Goal: Task Accomplishment & Management: Manage account settings

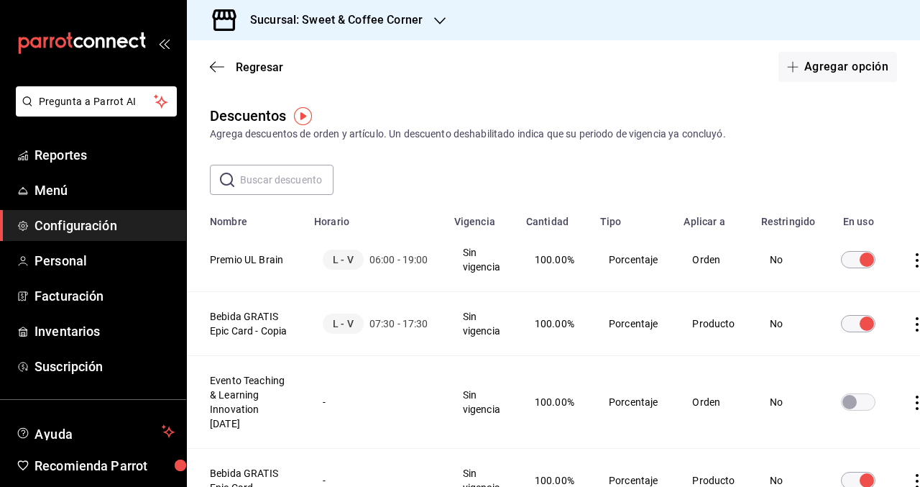
click at [436, 14] on div at bounding box center [439, 20] width 11 height 15
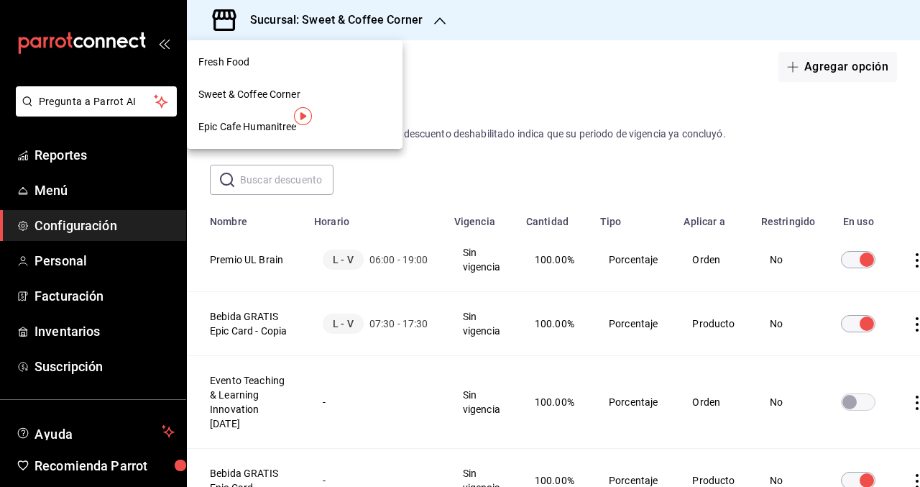
click at [431, 23] on div at bounding box center [460, 243] width 920 height 487
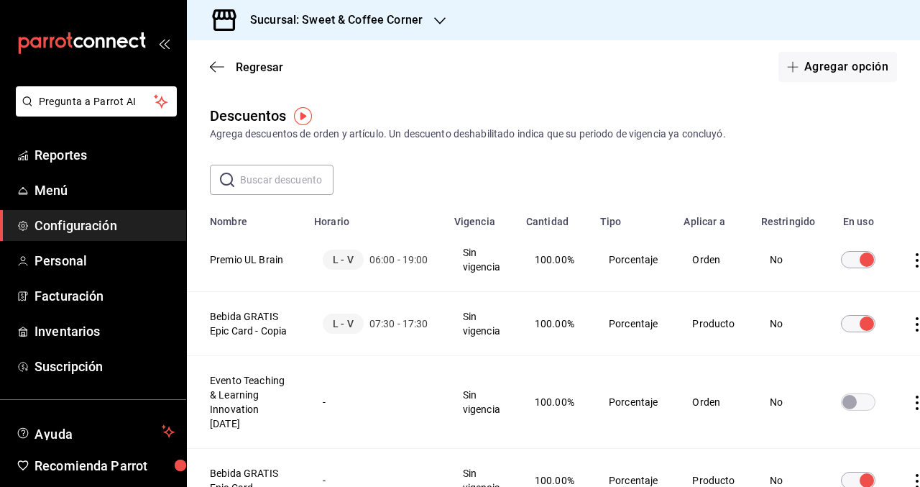
click at [205, 63] on div "Regresar Agregar opción" at bounding box center [553, 66] width 733 height 53
click at [231, 65] on span "Regresar" at bounding box center [246, 67] width 73 height 14
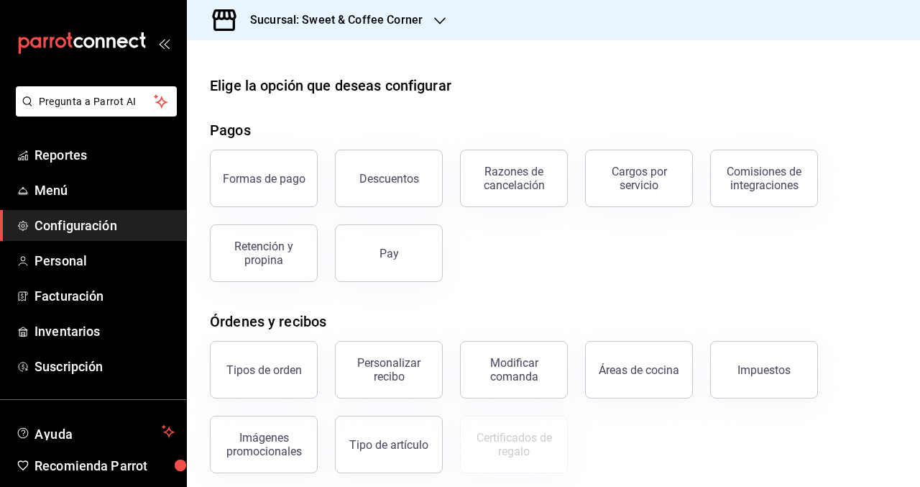
click at [425, 23] on div "Sucursal: Sweet & Coffee Corner" at bounding box center [324, 20] width 253 height 40
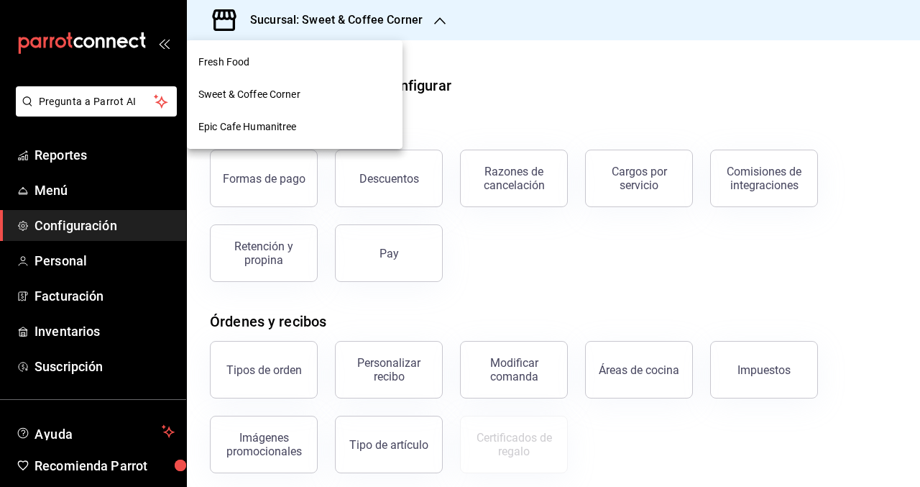
click at [310, 61] on div "Fresh Food" at bounding box center [294, 62] width 193 height 15
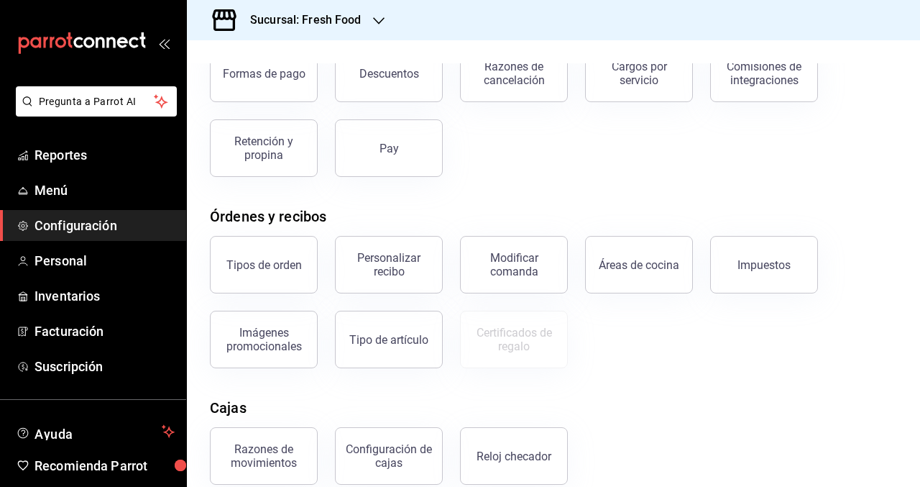
scroll to position [106, 0]
click at [581, 272] on div "Áreas de cocina" at bounding box center [630, 254] width 125 height 75
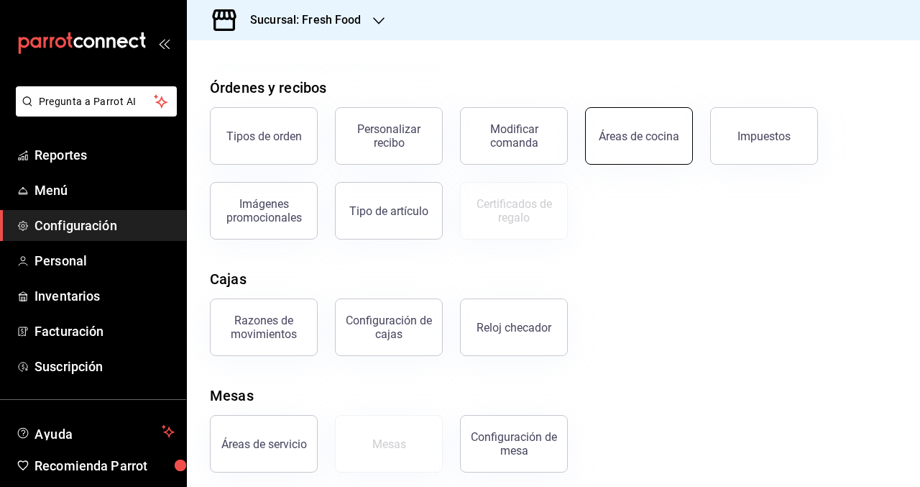
scroll to position [242, 0]
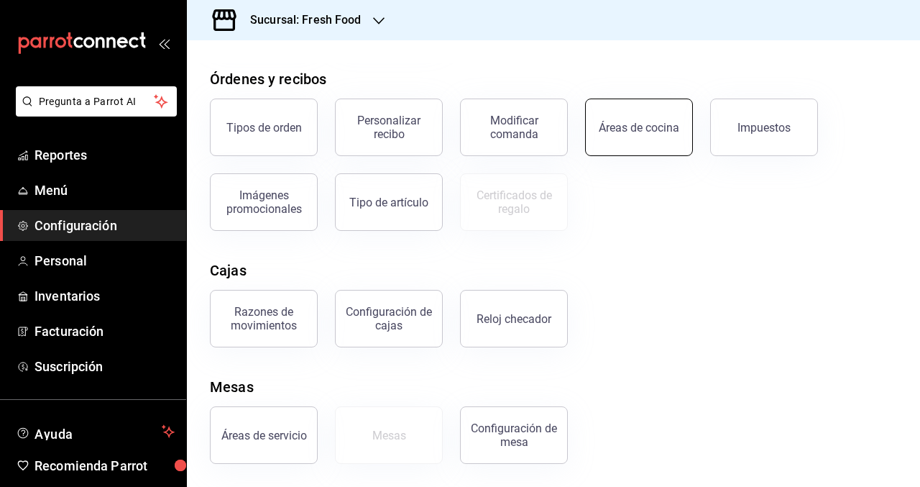
click at [626, 126] on div "Áreas de cocina" at bounding box center [639, 128] width 80 height 14
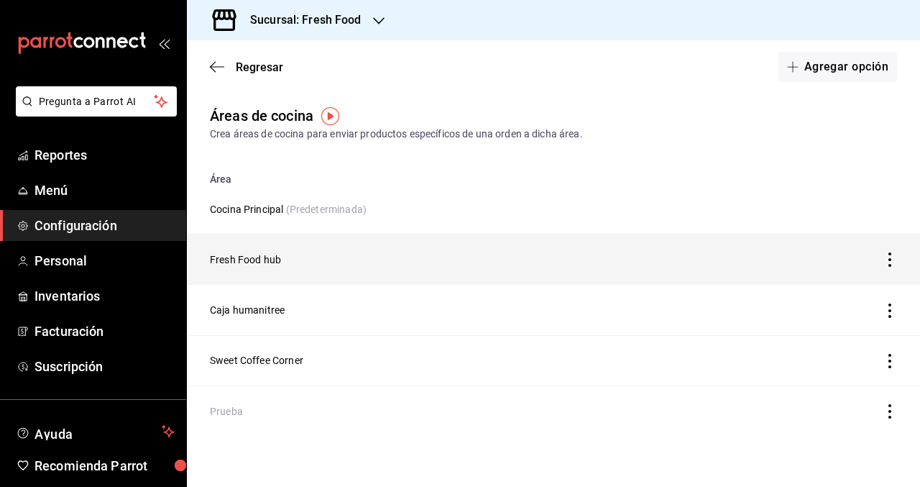
click at [709, 267] on td "Fresh Food hub" at bounding box center [474, 259] width 574 height 50
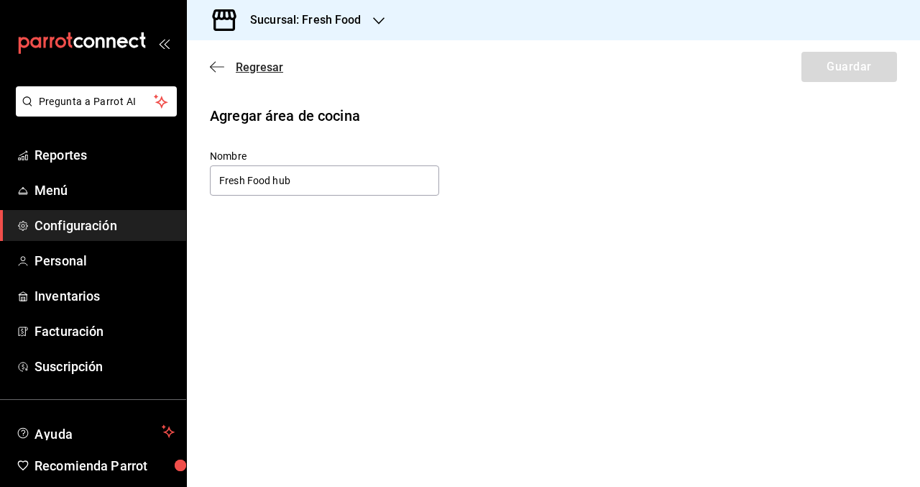
click at [239, 69] on span "Regresar" at bounding box center [259, 67] width 47 height 14
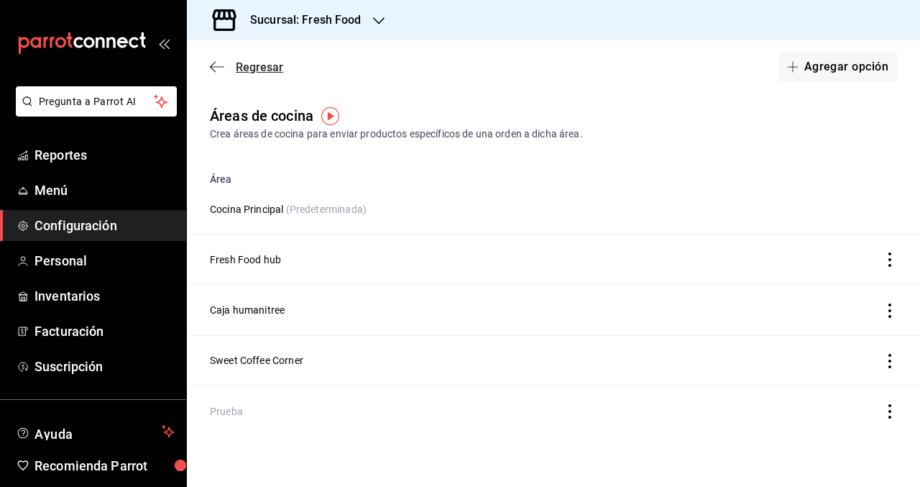
click at [261, 64] on span "Regresar" at bounding box center [259, 67] width 47 height 14
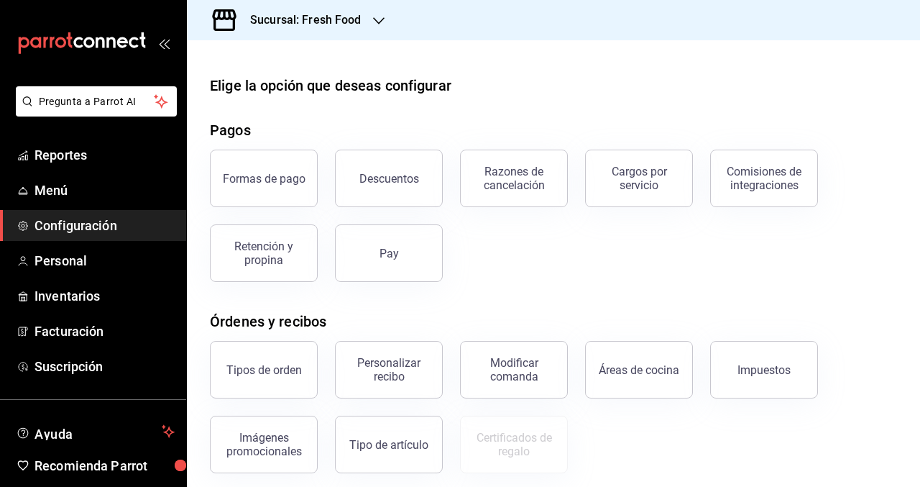
click at [113, 229] on span "Configuración" at bounding box center [104, 225] width 140 height 19
click at [126, 191] on span "Menú" at bounding box center [104, 189] width 140 height 19
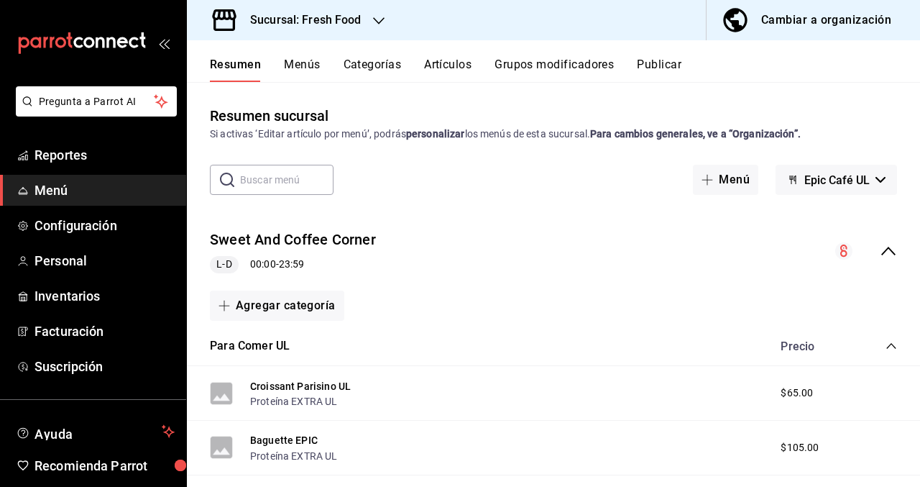
click at [885, 249] on icon "collapse-menu-row" at bounding box center [888, 250] width 17 height 17
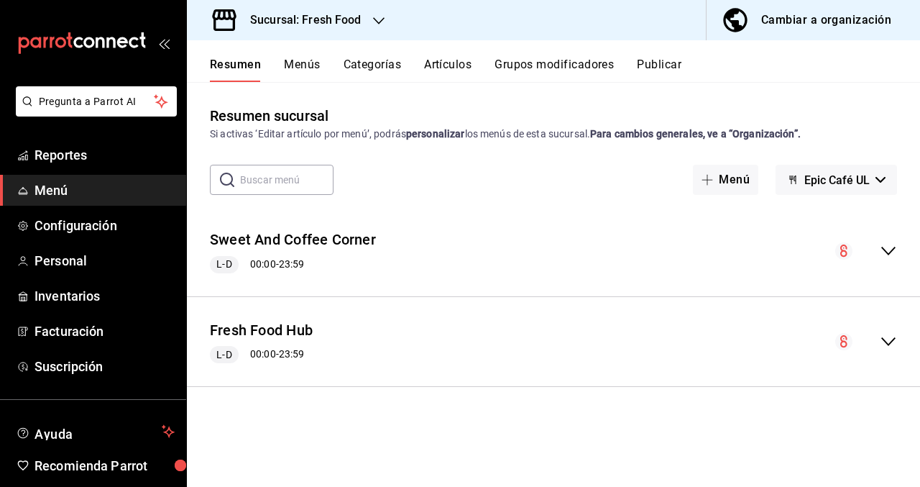
click at [885, 249] on icon "collapse-menu-row" at bounding box center [888, 250] width 17 height 17
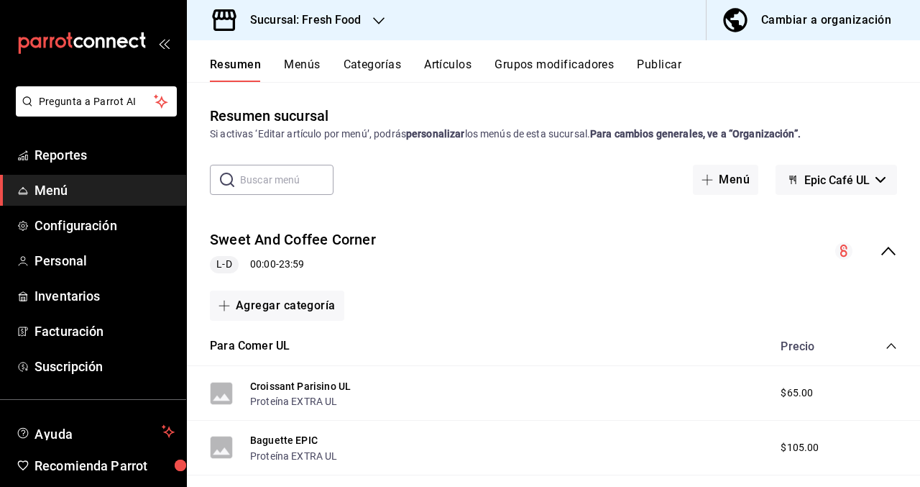
click at [885, 249] on icon "collapse-menu-row" at bounding box center [888, 250] width 17 height 17
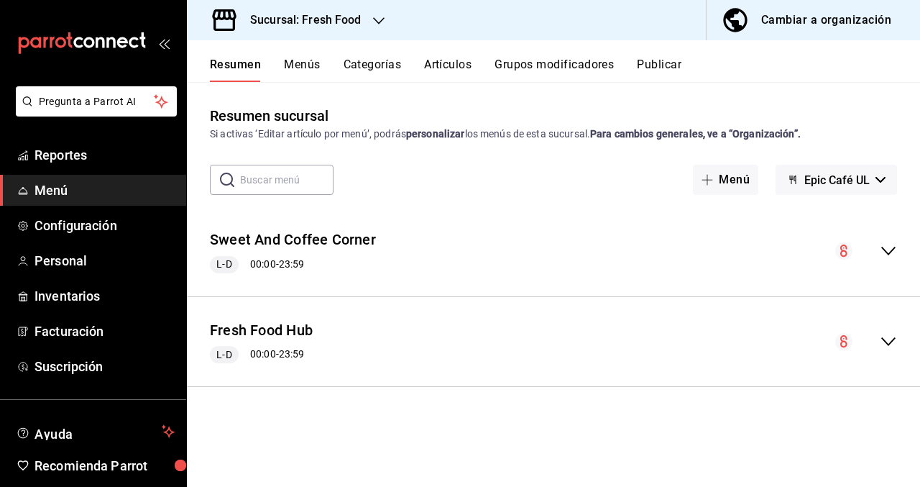
click at [885, 249] on icon "collapse-menu-row" at bounding box center [888, 250] width 17 height 17
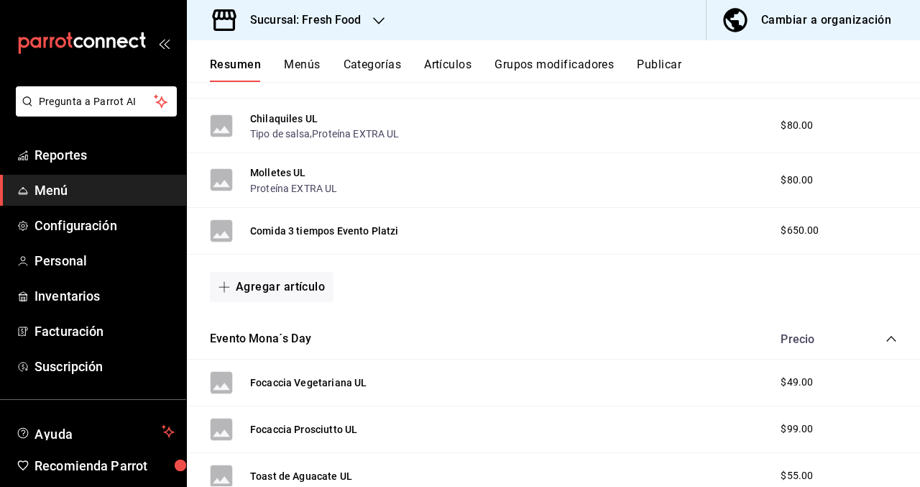
scroll to position [590, 0]
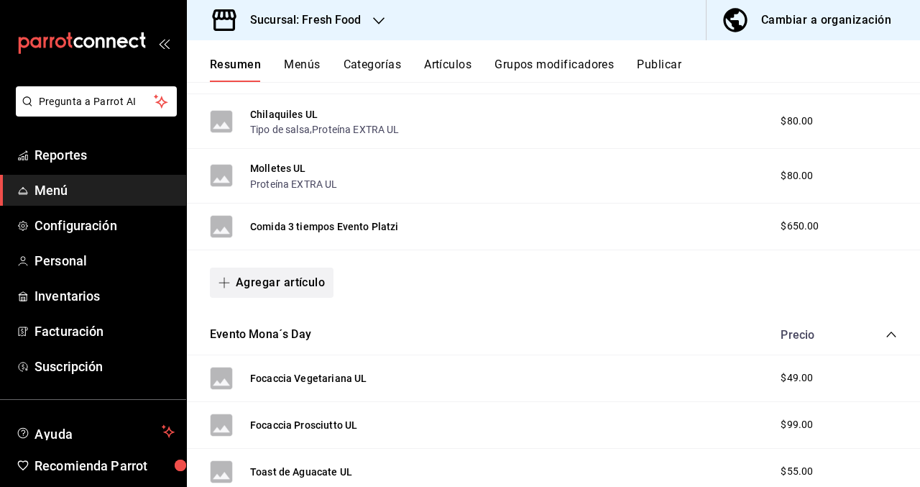
click at [280, 282] on button "Agregar artículo" at bounding box center [272, 282] width 124 height 30
click at [280, 356] on li "Artículo nuevo" at bounding box center [266, 355] width 113 height 35
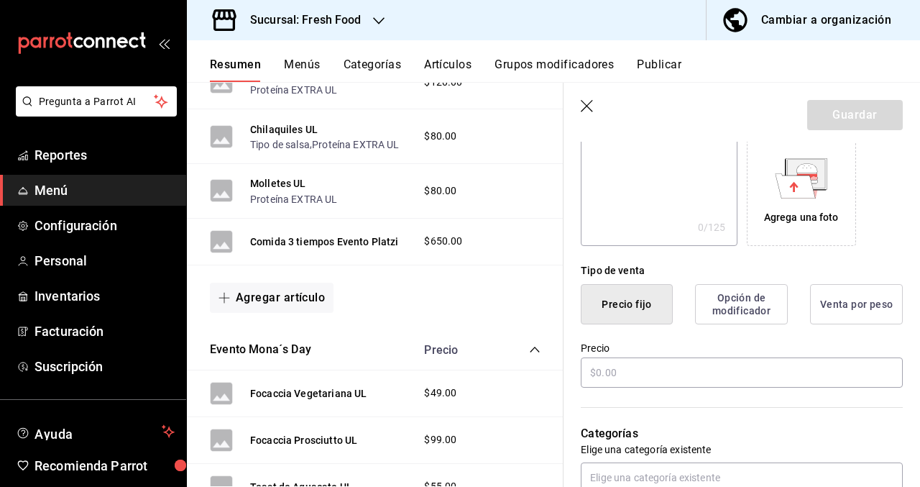
scroll to position [241, 0]
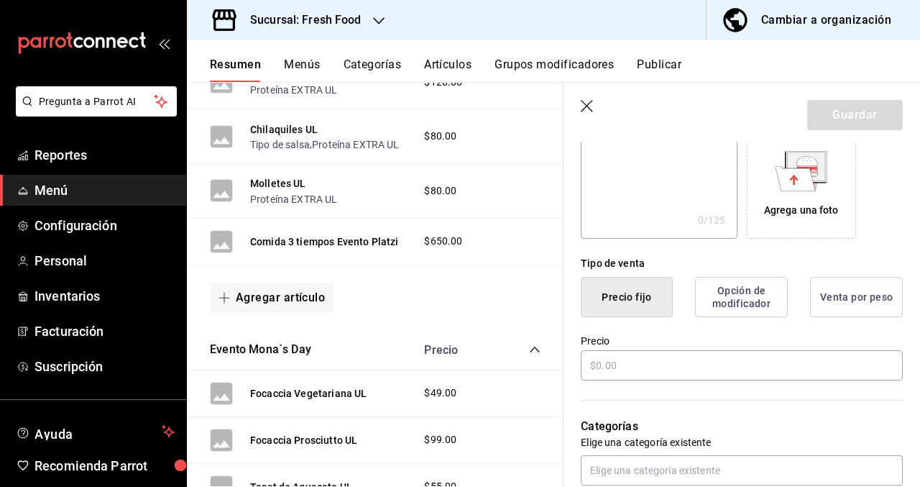
type input "Enchiladas suizas"
click at [620, 296] on button "Precio fijo" at bounding box center [627, 297] width 92 height 40
click at [614, 361] on input "text" at bounding box center [742, 365] width 322 height 30
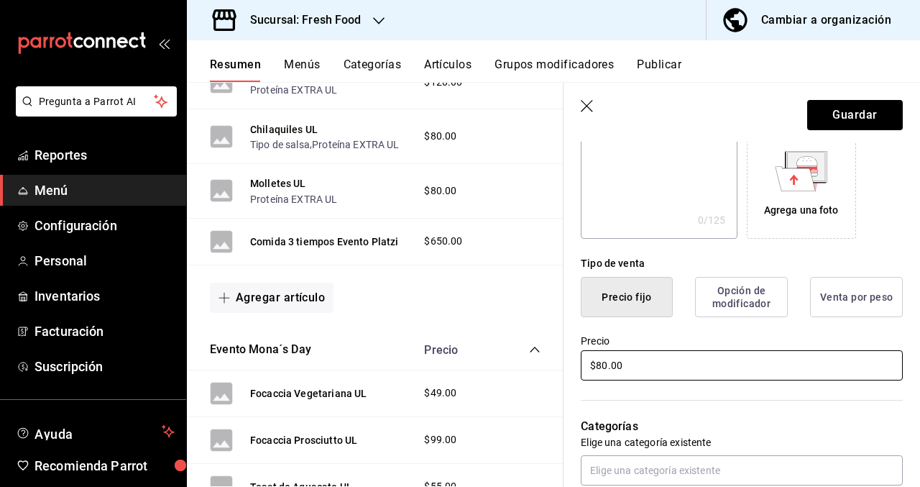
type input "$80.00"
click at [668, 395] on div "Categorías Elige una categoría existente Para Comer UL" at bounding box center [732, 457] width 339 height 150
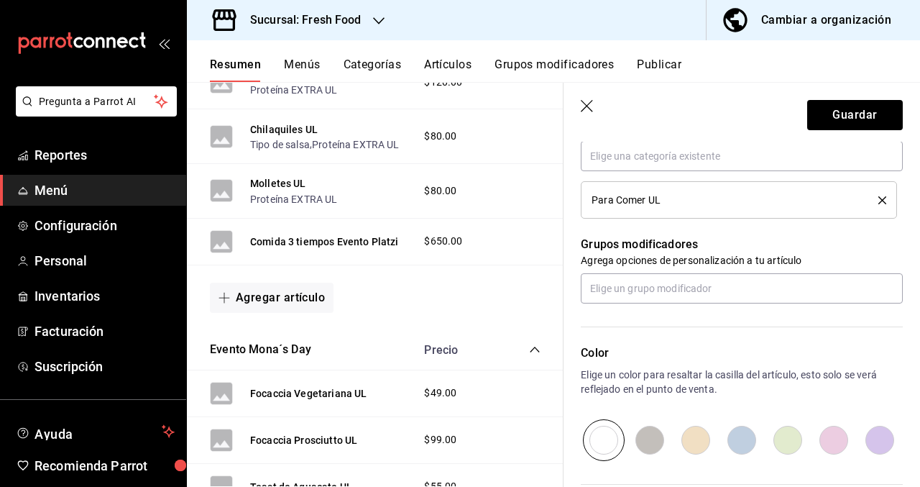
scroll to position [315, 0]
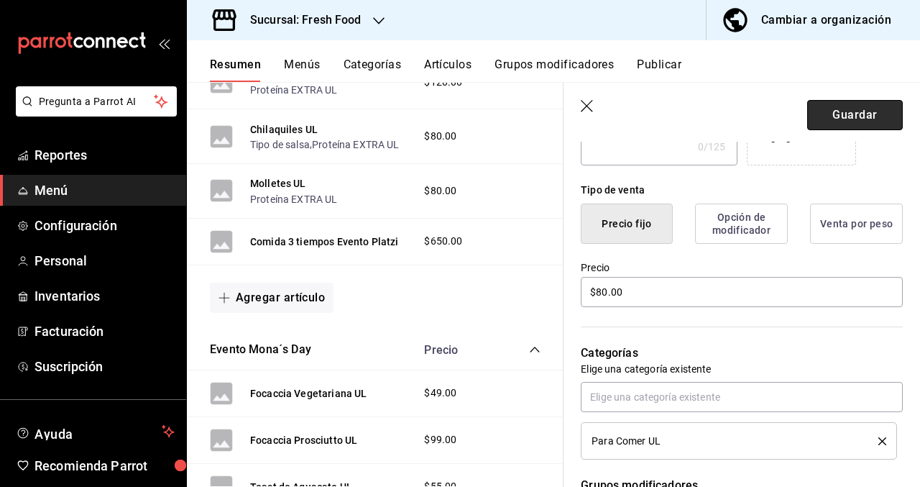
click at [843, 117] on button "Guardar" at bounding box center [855, 115] width 96 height 30
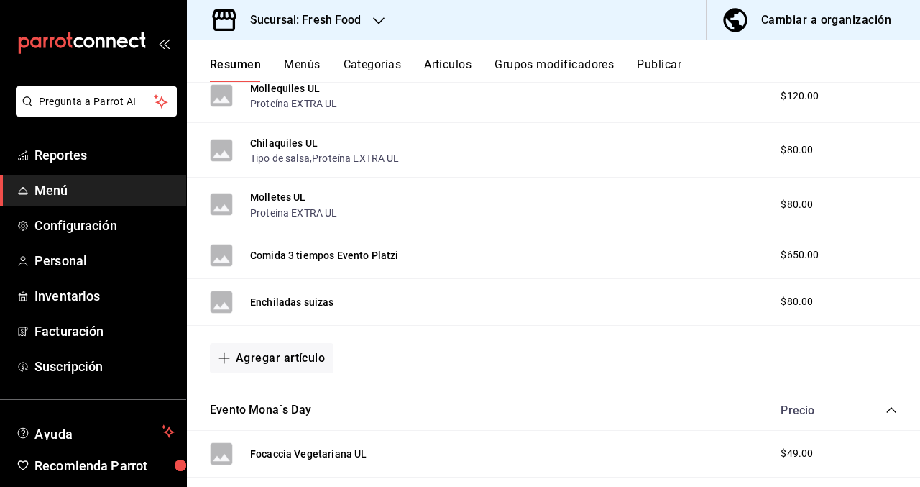
scroll to position [580, 0]
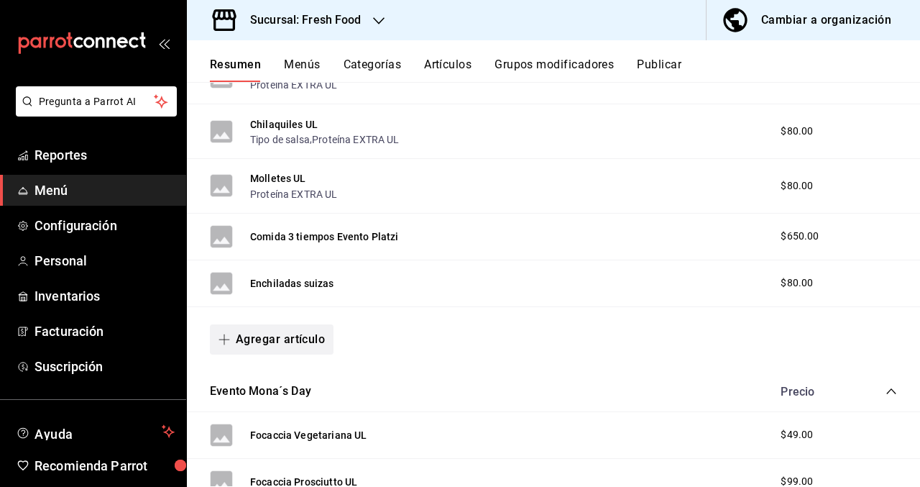
click at [252, 334] on button "Agregar artículo" at bounding box center [272, 339] width 124 height 30
click at [287, 380] on li "Artículo existente" at bounding box center [266, 377] width 113 height 35
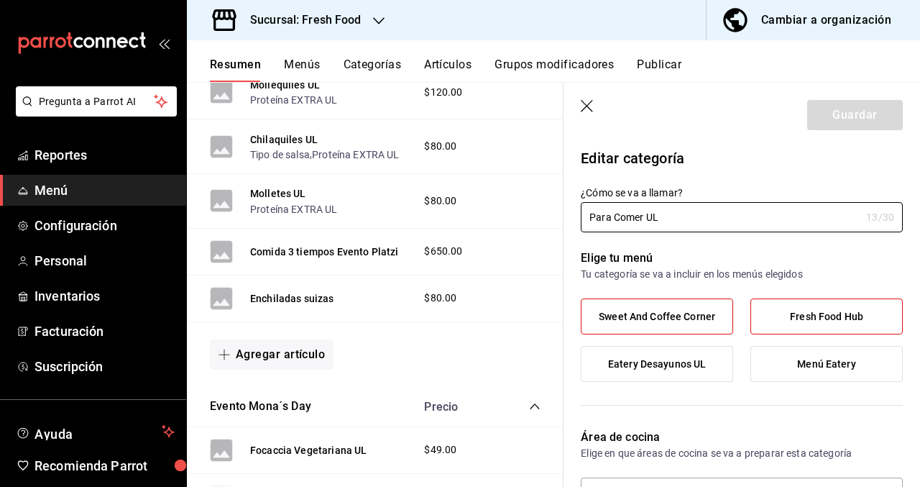
type input "3d3eaa35-2e8a-470b-adcf-b1d3f6107e62,372d29db-772b-4958-8c6b-3cb31d1513e1,1bc81…"
radio input "false"
radio input "true"
click at [581, 104] on icon "button" at bounding box center [588, 107] width 14 height 14
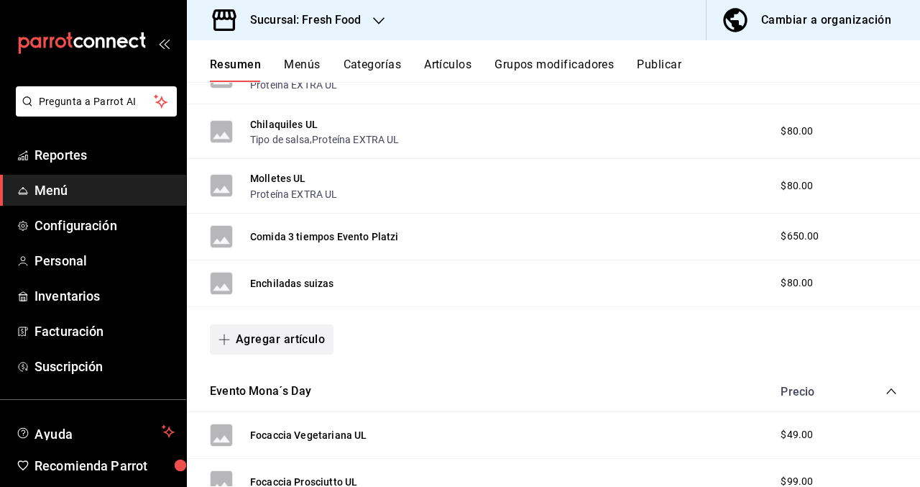
click at [313, 336] on button "Agregar artículo" at bounding box center [272, 339] width 124 height 30
click at [273, 409] on li "Artículo nuevo" at bounding box center [266, 412] width 113 height 35
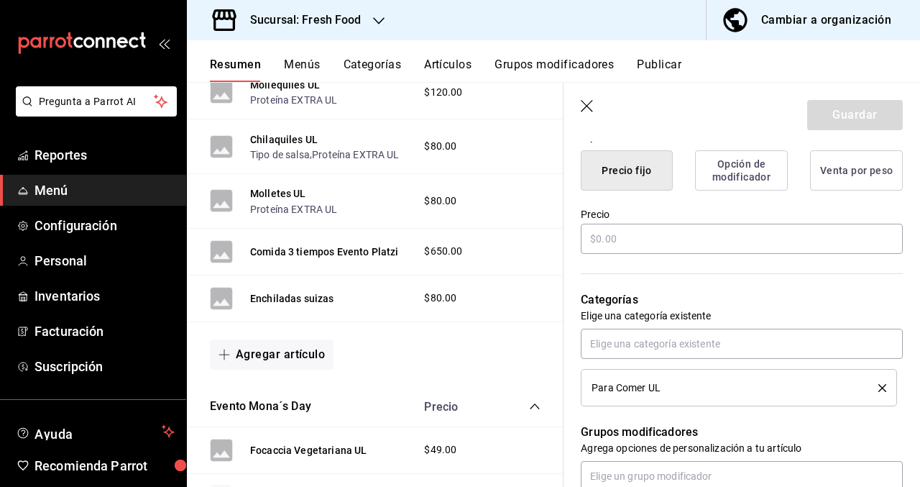
scroll to position [365, 0]
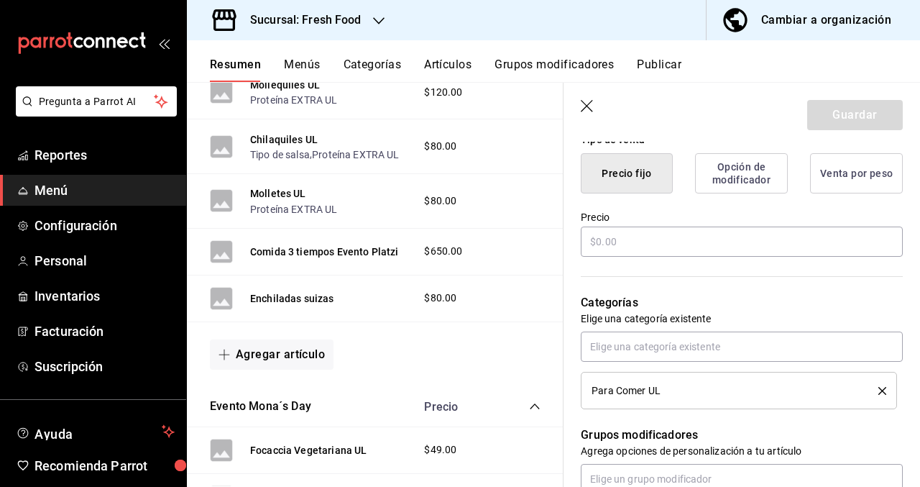
type input "Gringa de pastor"
click at [659, 257] on div "Precio" at bounding box center [742, 235] width 322 height 48
click at [660, 248] on input "text" at bounding box center [742, 241] width 322 height 30
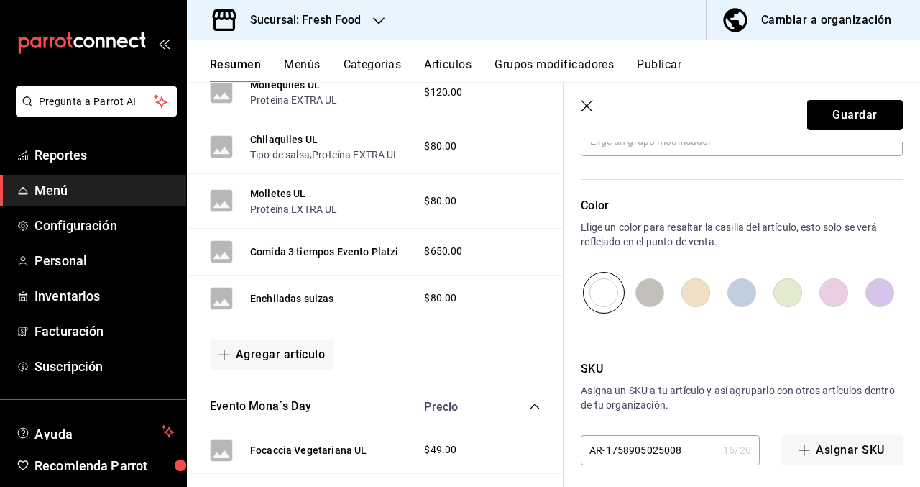
scroll to position [710, 0]
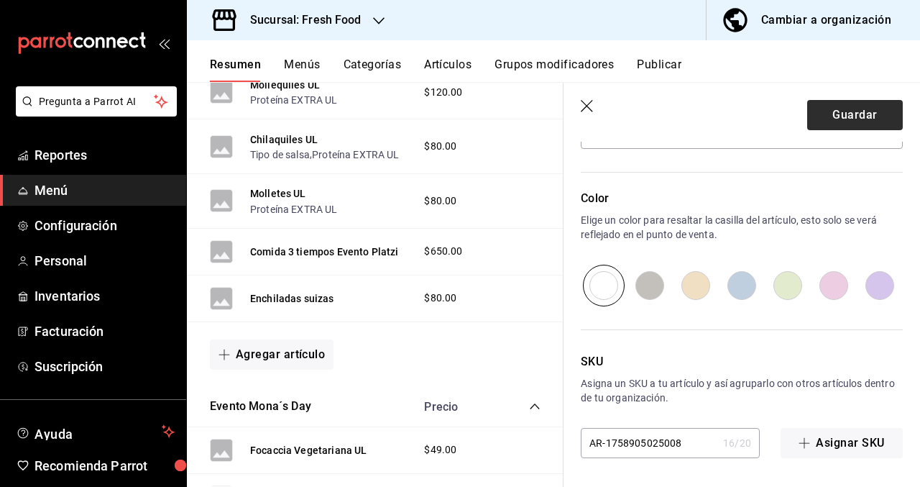
type input "$60.00"
click at [875, 110] on button "Guardar" at bounding box center [855, 115] width 96 height 30
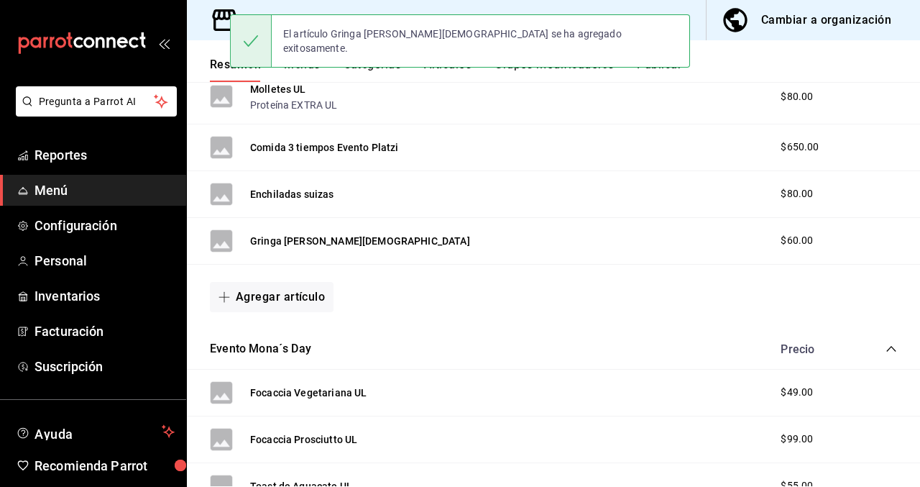
scroll to position [693, 0]
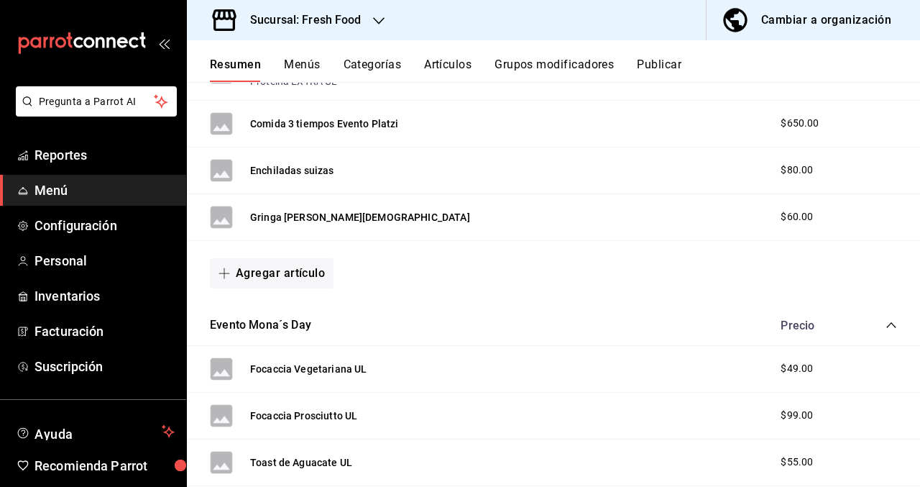
click at [323, 21] on h3 "Sucursal: Fresh Food" at bounding box center [300, 19] width 123 height 17
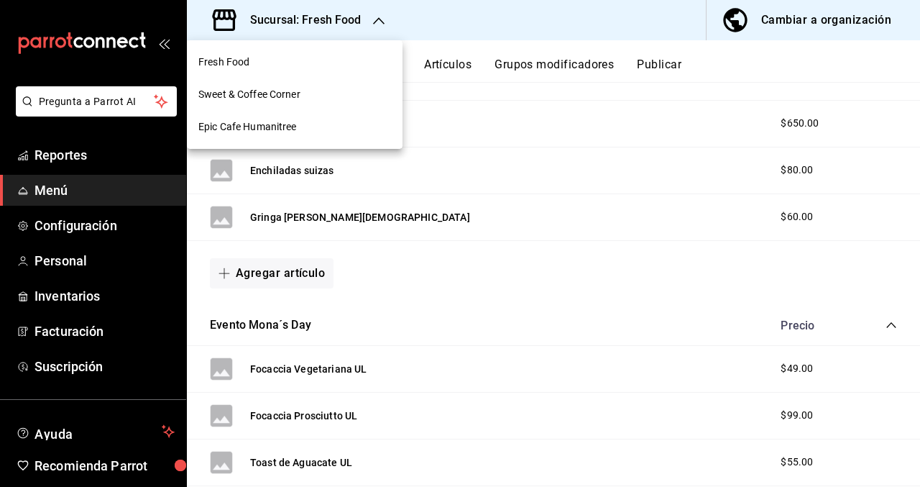
click at [446, 70] on div at bounding box center [460, 243] width 920 height 487
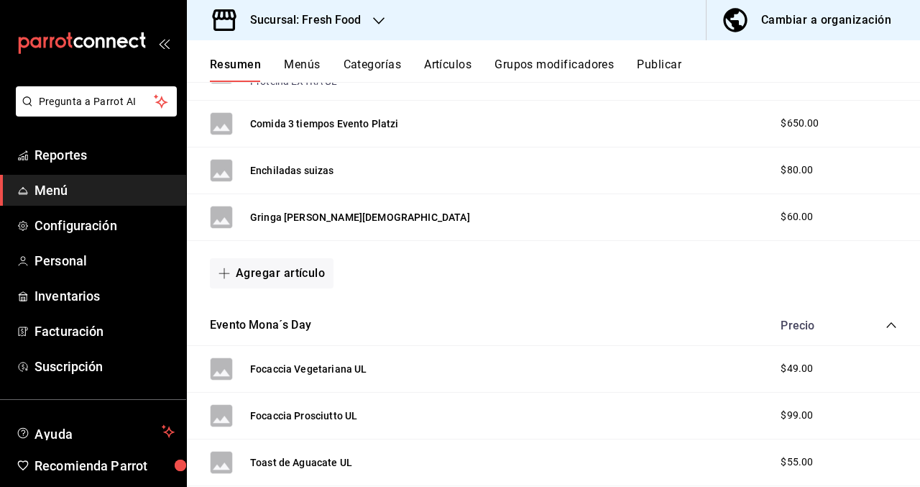
click at [444, 70] on button "Artículos" at bounding box center [447, 69] width 47 height 24
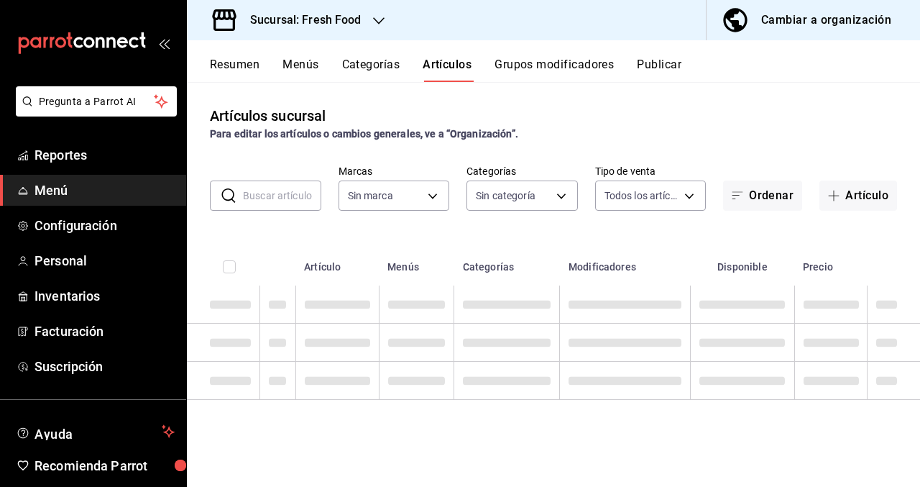
click at [282, 197] on input "text" at bounding box center [282, 195] width 78 height 29
type input "quesadillas"
type input "8ab046c6-0e56-43ef-b272-b6267400ac64,c832d7f2-bfd0-461e-be2e-c17eaf69f67d"
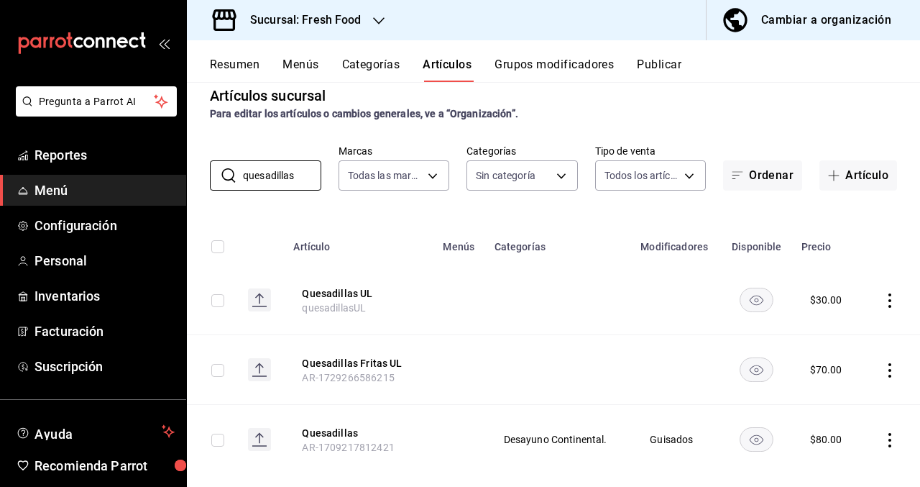
scroll to position [42, 0]
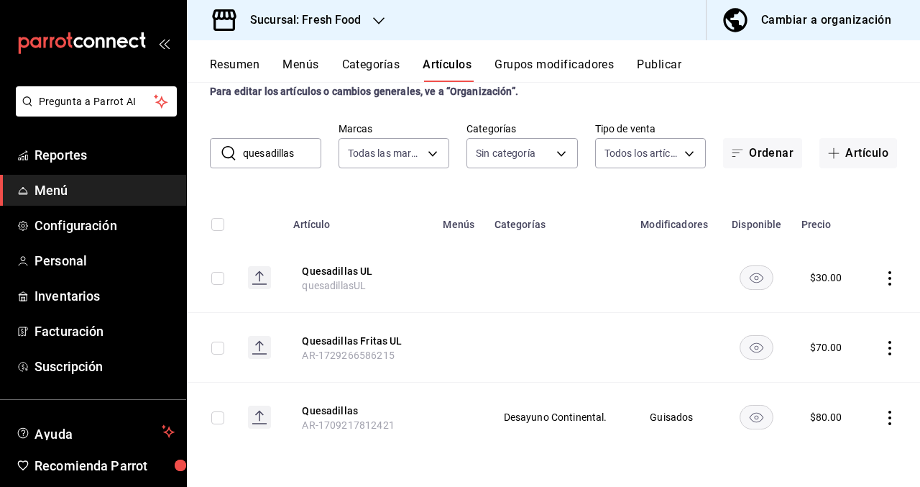
click at [769, 277] on rect "availability-product" at bounding box center [756, 277] width 33 height 24
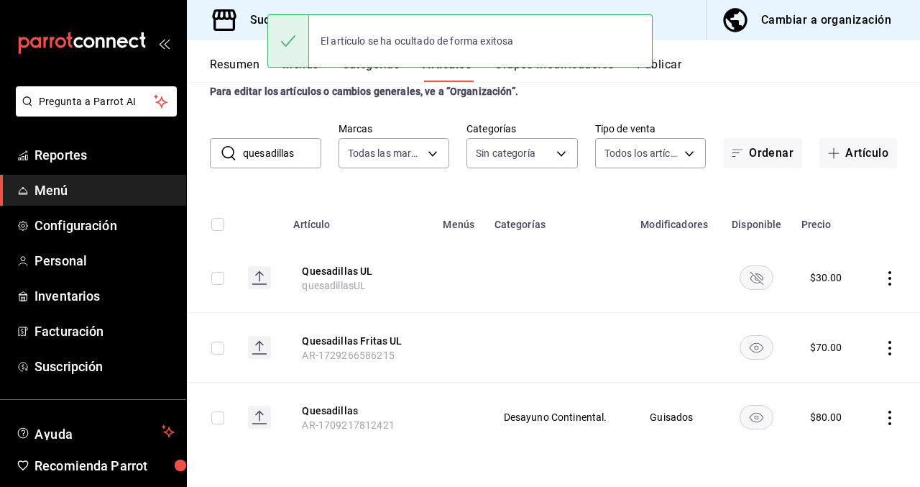
click at [769, 277] on rect "availability-product" at bounding box center [756, 277] width 33 height 24
click at [894, 277] on icon "actions" at bounding box center [890, 278] width 14 height 14
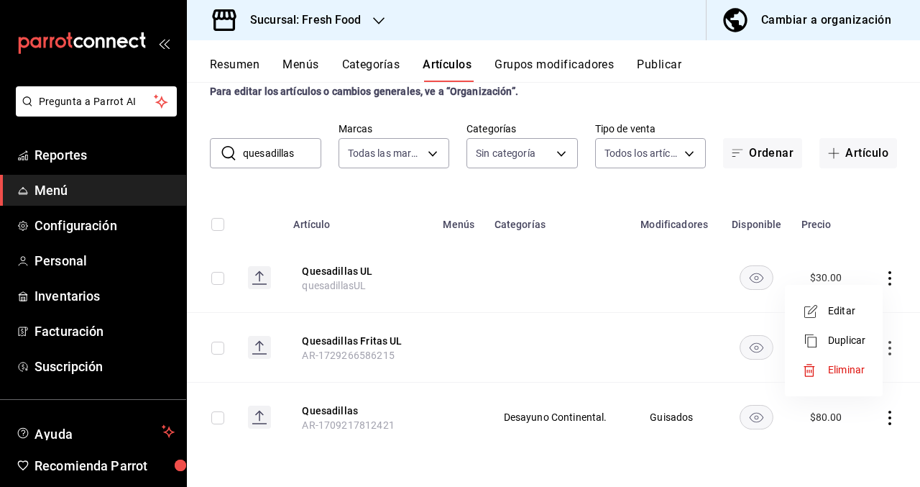
click at [677, 203] on div at bounding box center [460, 243] width 920 height 487
click at [358, 12] on h3 "Sucursal: Fresh Food" at bounding box center [300, 19] width 123 height 17
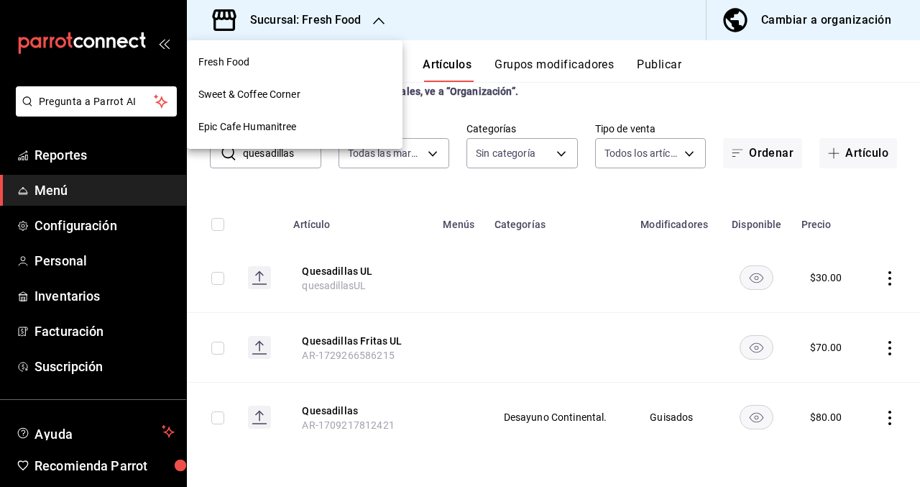
click at [588, 102] on div at bounding box center [460, 243] width 920 height 487
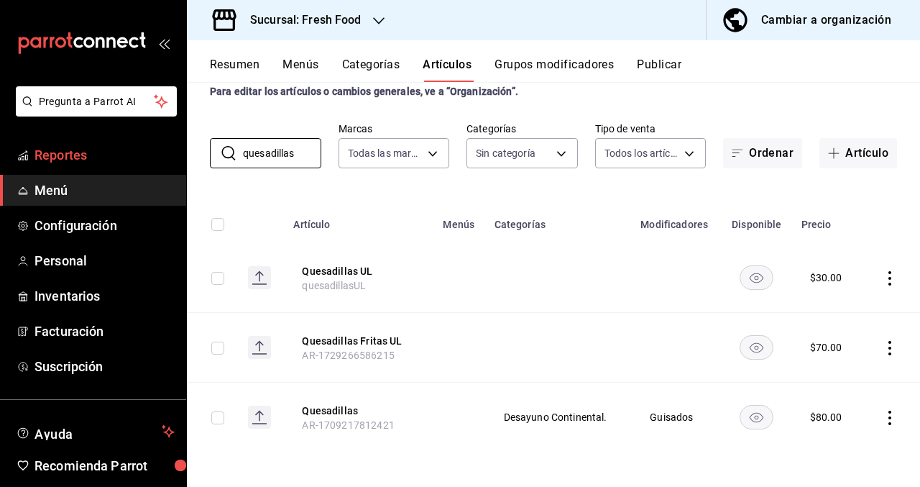
drag, startPoint x: 303, startPoint y: 158, endPoint x: 176, endPoint y: 158, distance: 126.5
click at [176, 158] on div "Pregunta a Parrot AI Reportes Menú Configuración Personal Inventarios Facturaci…" at bounding box center [460, 243] width 920 height 487
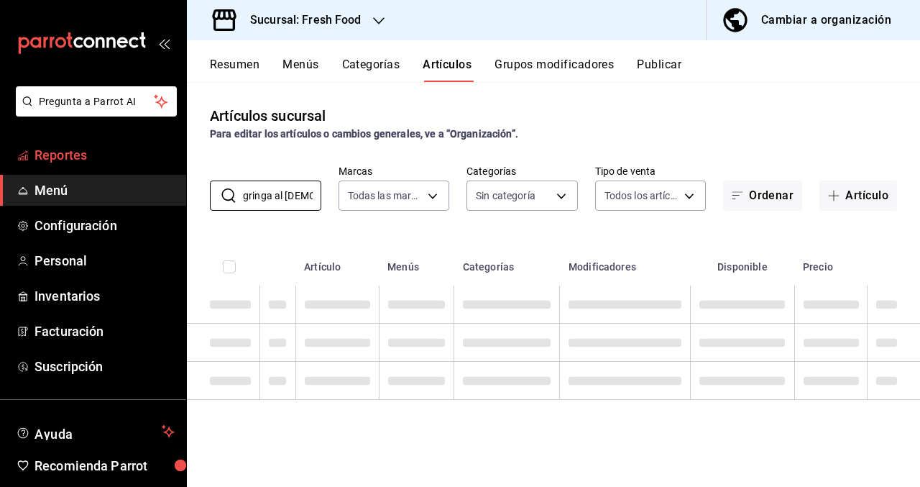
scroll to position [0, 1]
type input "gringa al pastor"
click at [358, 227] on div "Artículos sucursal Para editar los artículos o cambios generales, ve a “Organiz…" at bounding box center [553, 284] width 733 height 404
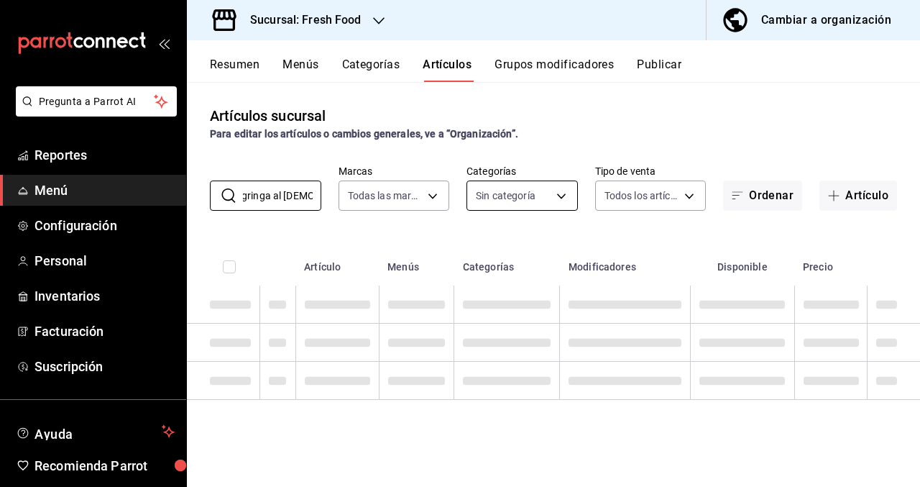
drag, startPoint x: 243, startPoint y: 195, endPoint x: 491, endPoint y: 183, distance: 248.3
click at [489, 184] on div "​ gringa al pastor ​ Marcas Todas las marcas, Sin marca 8ab046c6-0e56-43ef-b272…" at bounding box center [553, 188] width 733 height 46
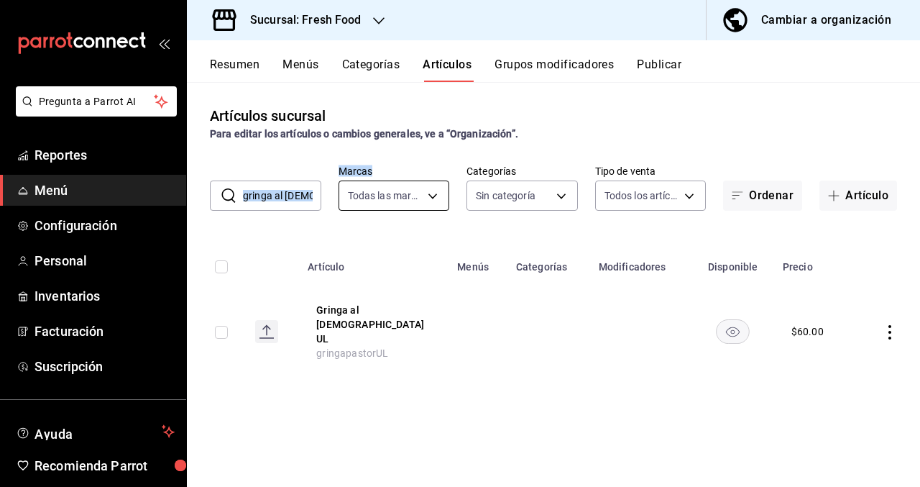
drag, startPoint x: 242, startPoint y: 198, endPoint x: 369, endPoint y: 200, distance: 127.2
click at [369, 200] on div "​ gringa al pastor ​ Marcas Todas las marcas, Sin marca 8ab046c6-0e56-43ef-b272…" at bounding box center [553, 188] width 733 height 46
click at [349, 152] on div "Artículos sucursal Para editar los artículos o cambios generales, ve a “Organiz…" at bounding box center [553, 284] width 733 height 404
drag, startPoint x: 243, startPoint y: 200, endPoint x: 372, endPoint y: 205, distance: 129.5
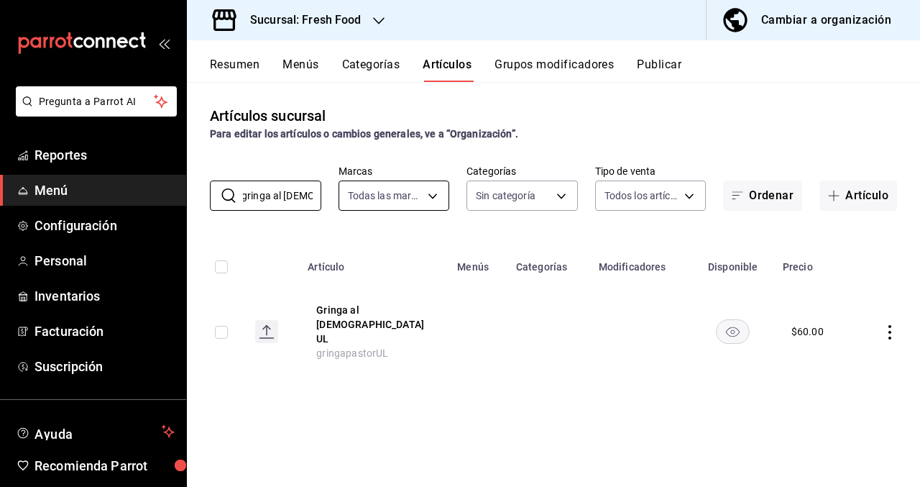
click at [372, 205] on div "​ gringa al pastor ​ Marcas Todas las marcas, Sin marca 8ab046c6-0e56-43ef-b272…" at bounding box center [553, 188] width 733 height 46
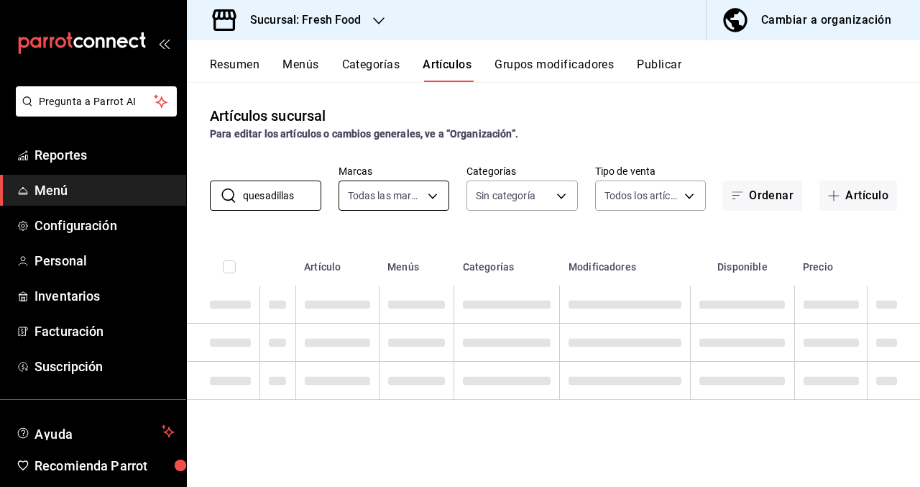
type input "quesadillas"
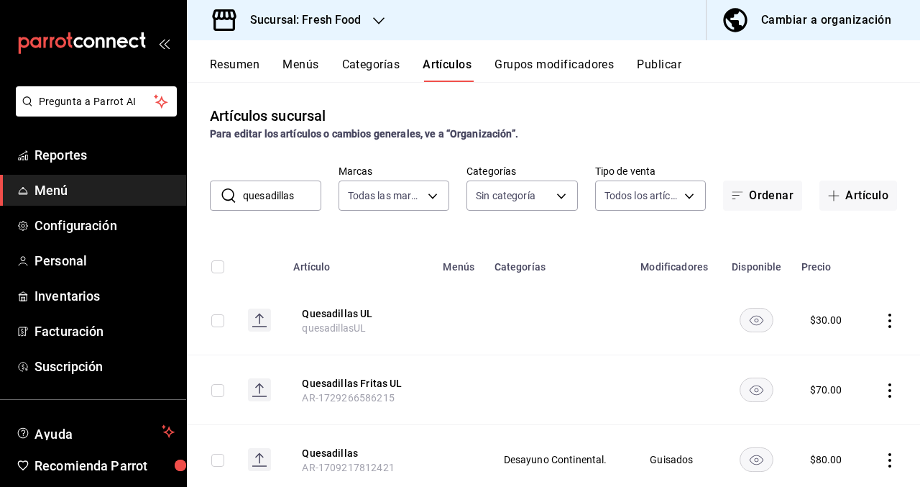
click at [893, 321] on icon "actions" at bounding box center [890, 320] width 14 height 14
click at [847, 382] on span "Duplicar" at bounding box center [846, 382] width 37 height 15
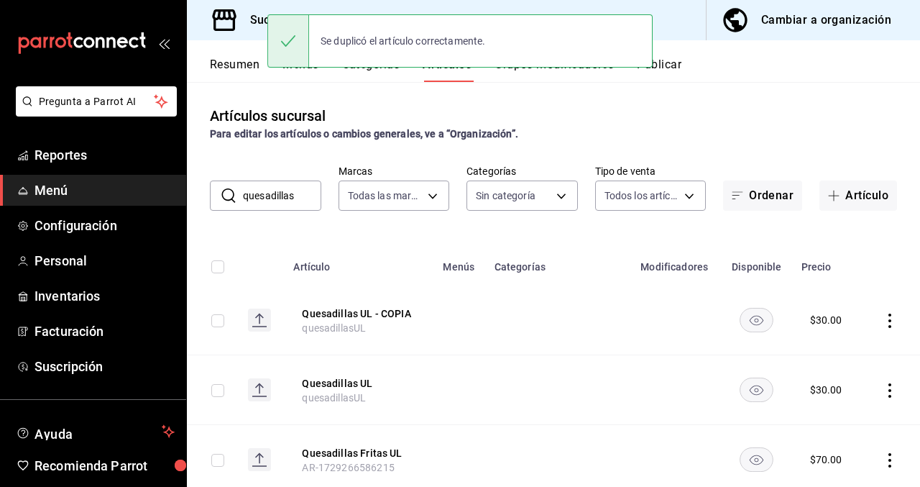
click at [893, 323] on icon "actions" at bounding box center [890, 320] width 14 height 14
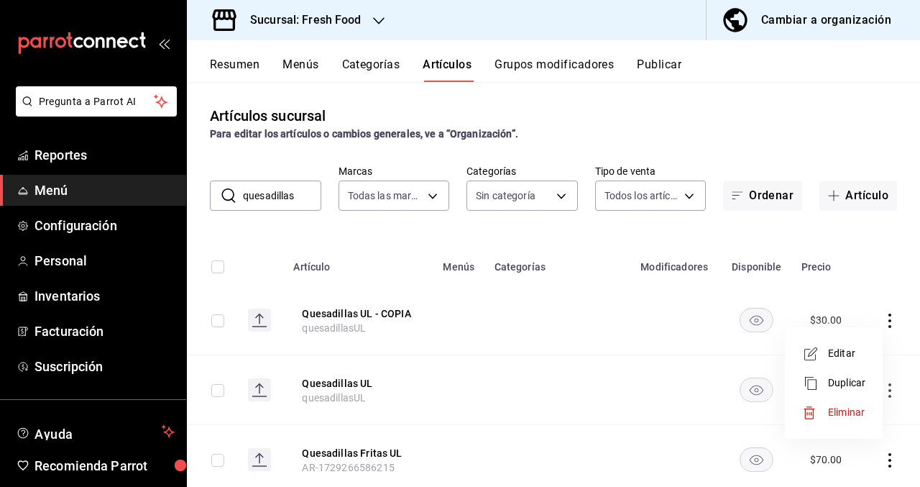
click at [834, 346] on span "Editar" at bounding box center [846, 353] width 37 height 15
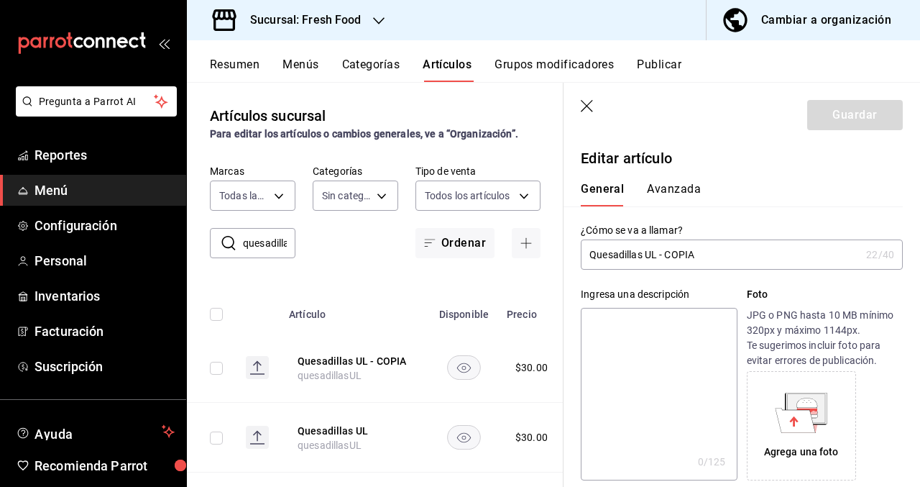
drag, startPoint x: 704, startPoint y: 255, endPoint x: 644, endPoint y: 254, distance: 59.7
click at [644, 254] on input "Quesadillas UL - COPIA" at bounding box center [721, 254] width 280 height 29
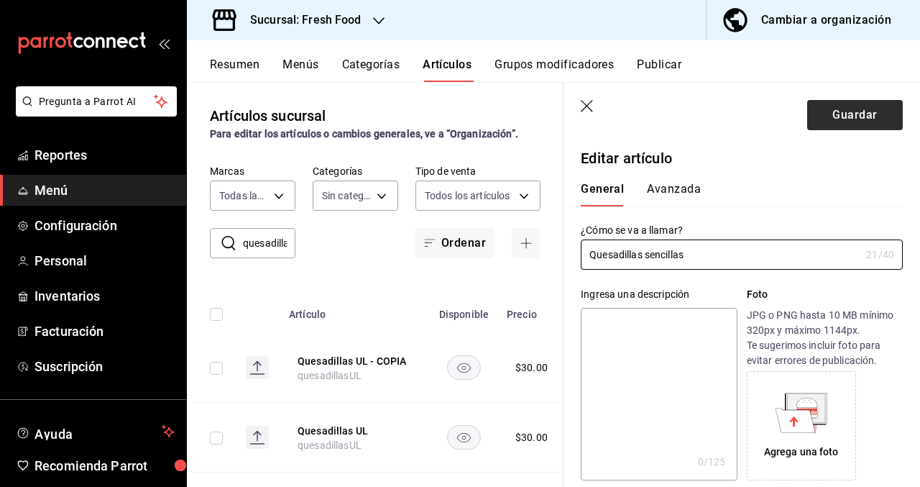
type input "Quesadillas sencillas"
click at [859, 118] on button "Guardar" at bounding box center [855, 115] width 96 height 30
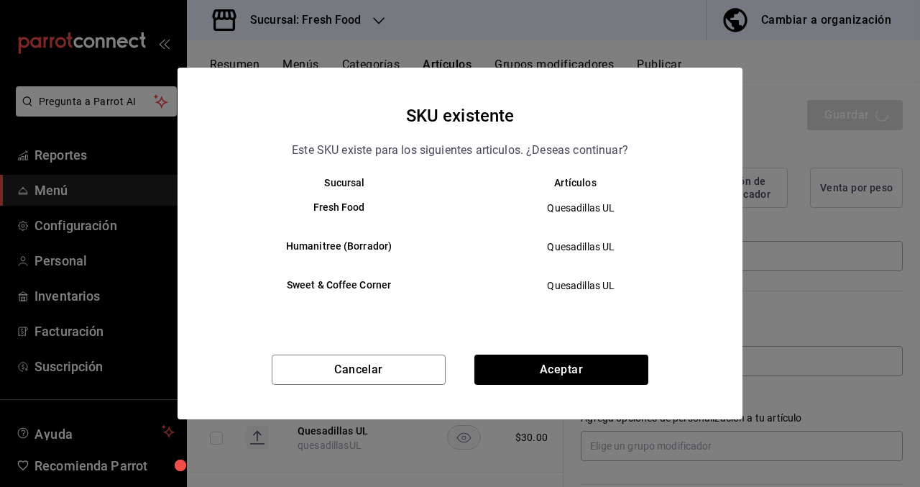
scroll to position [418, 0]
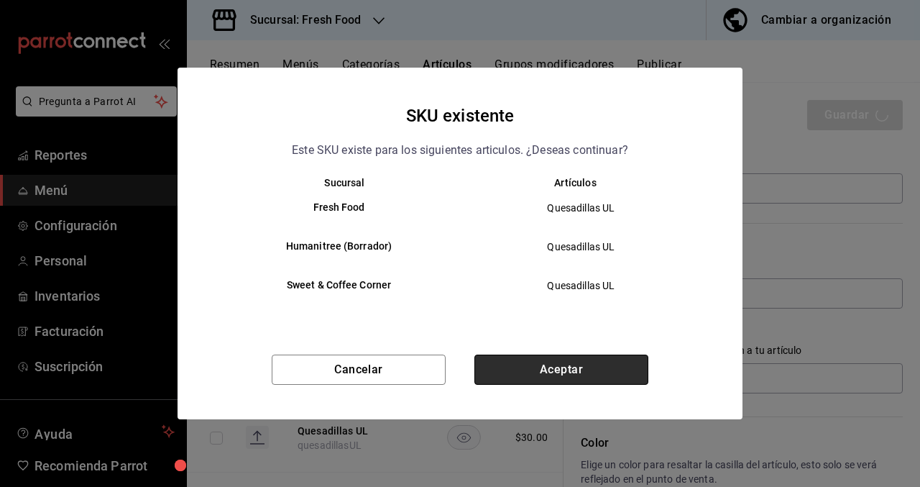
click at [610, 375] on button "Aceptar" at bounding box center [561, 369] width 174 height 30
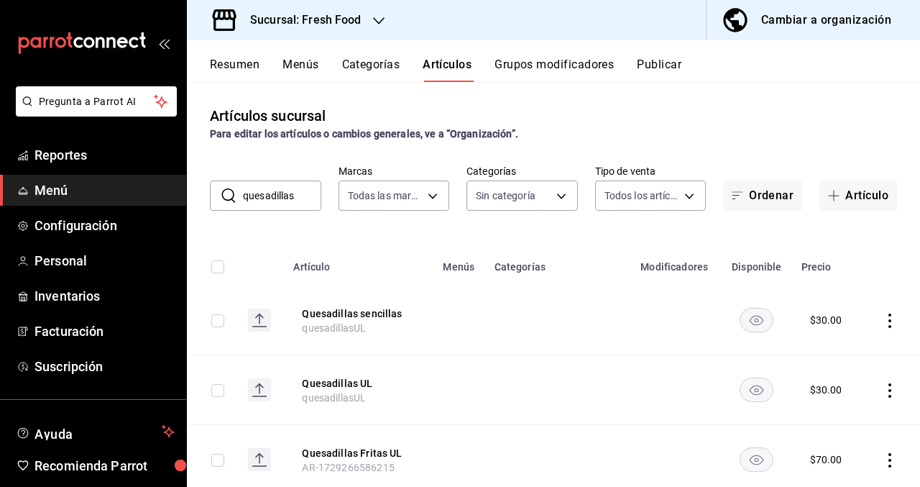
click at [742, 24] on icon "button" at bounding box center [735, 20] width 29 height 29
